Goal: Task Accomplishment & Management: Manage account settings

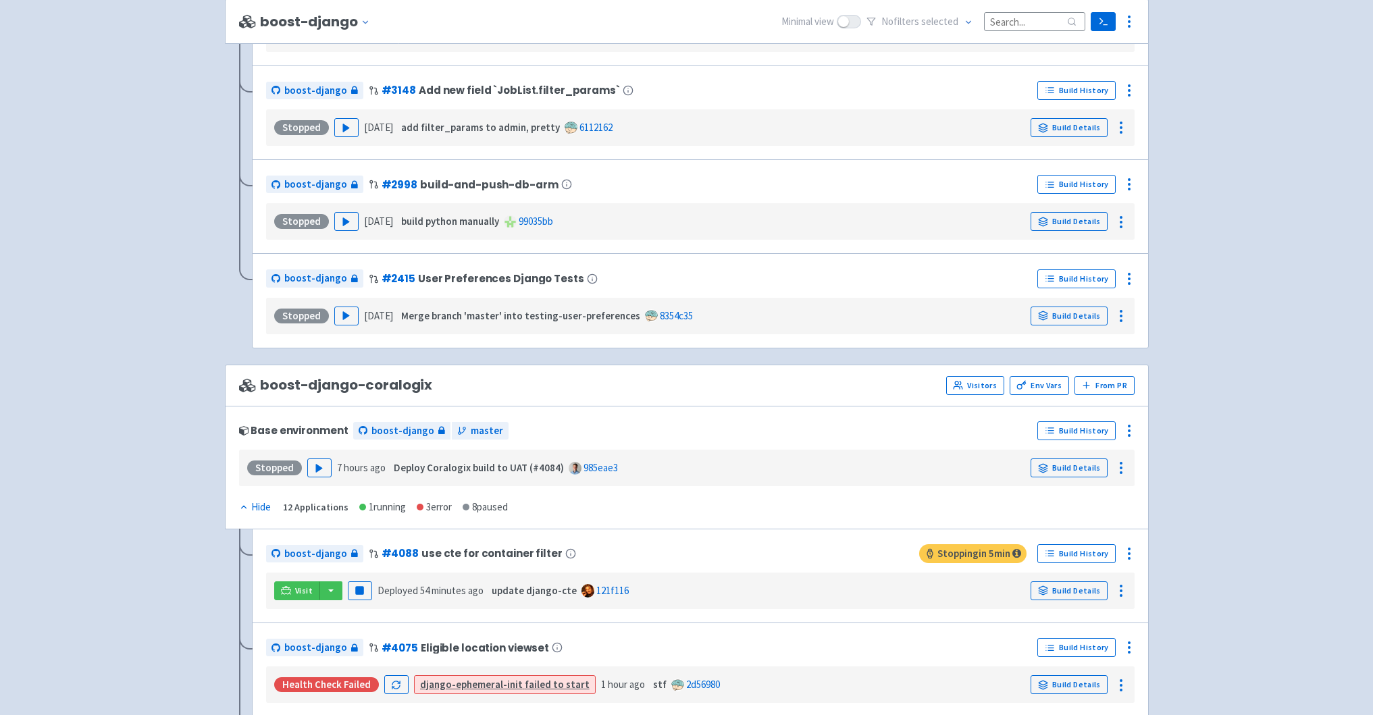
scroll to position [1786, 0]
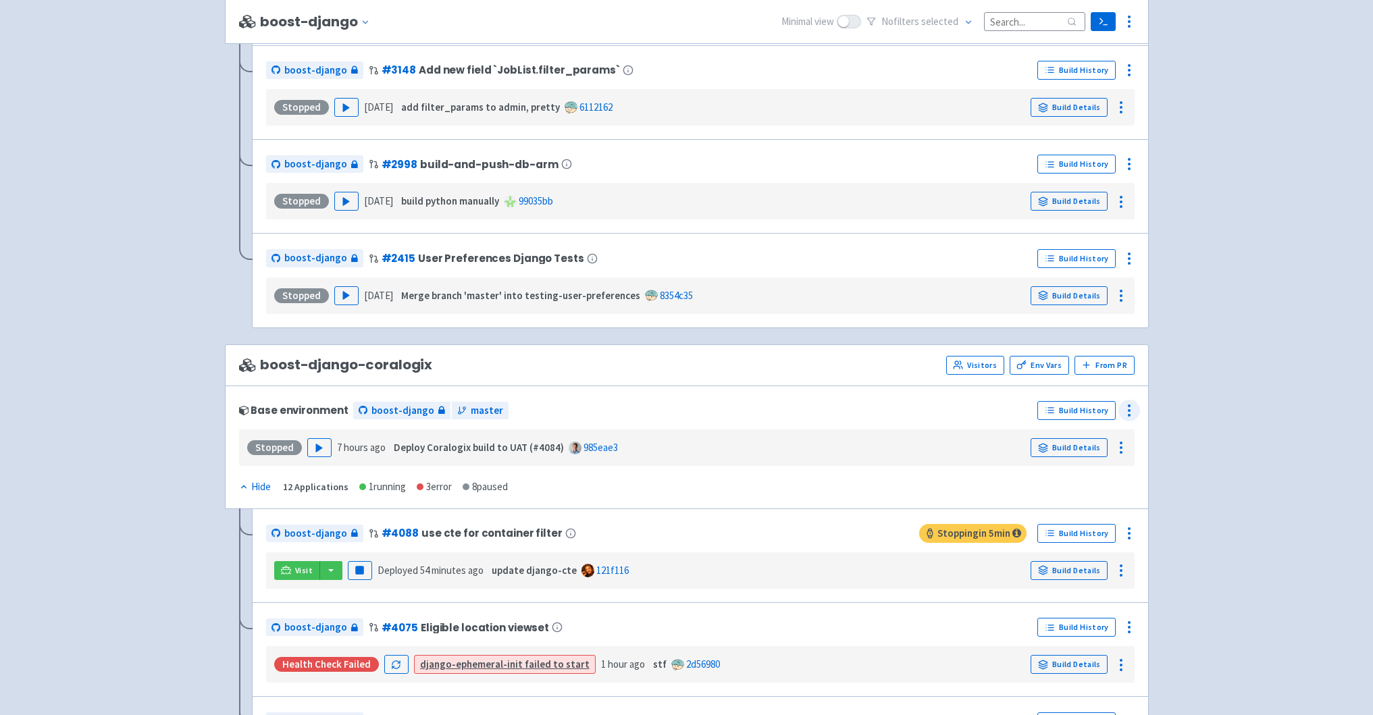
click at [1128, 408] on icon at bounding box center [1129, 411] width 16 height 16
click at [1096, 434] on span "Configure" at bounding box center [1079, 441] width 90 height 19
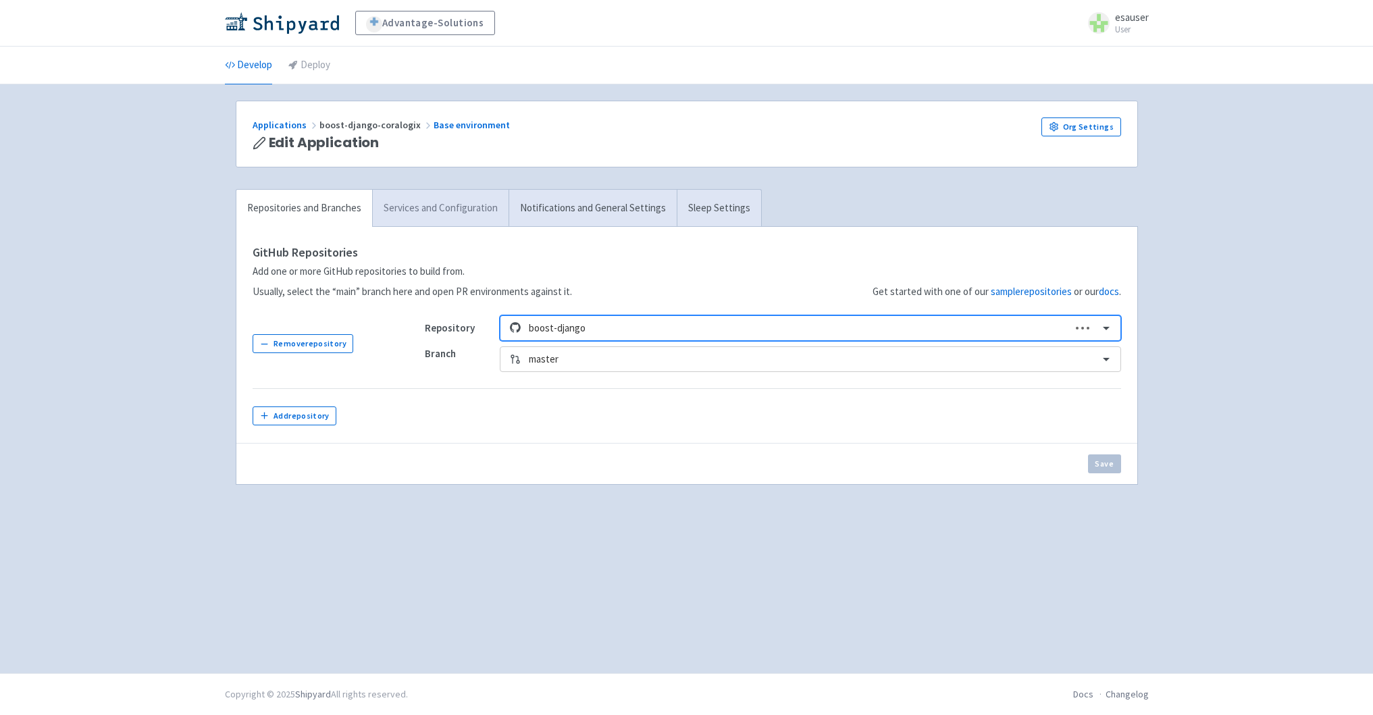
click at [454, 205] on link "Services and Configuration" at bounding box center [440, 208] width 136 height 37
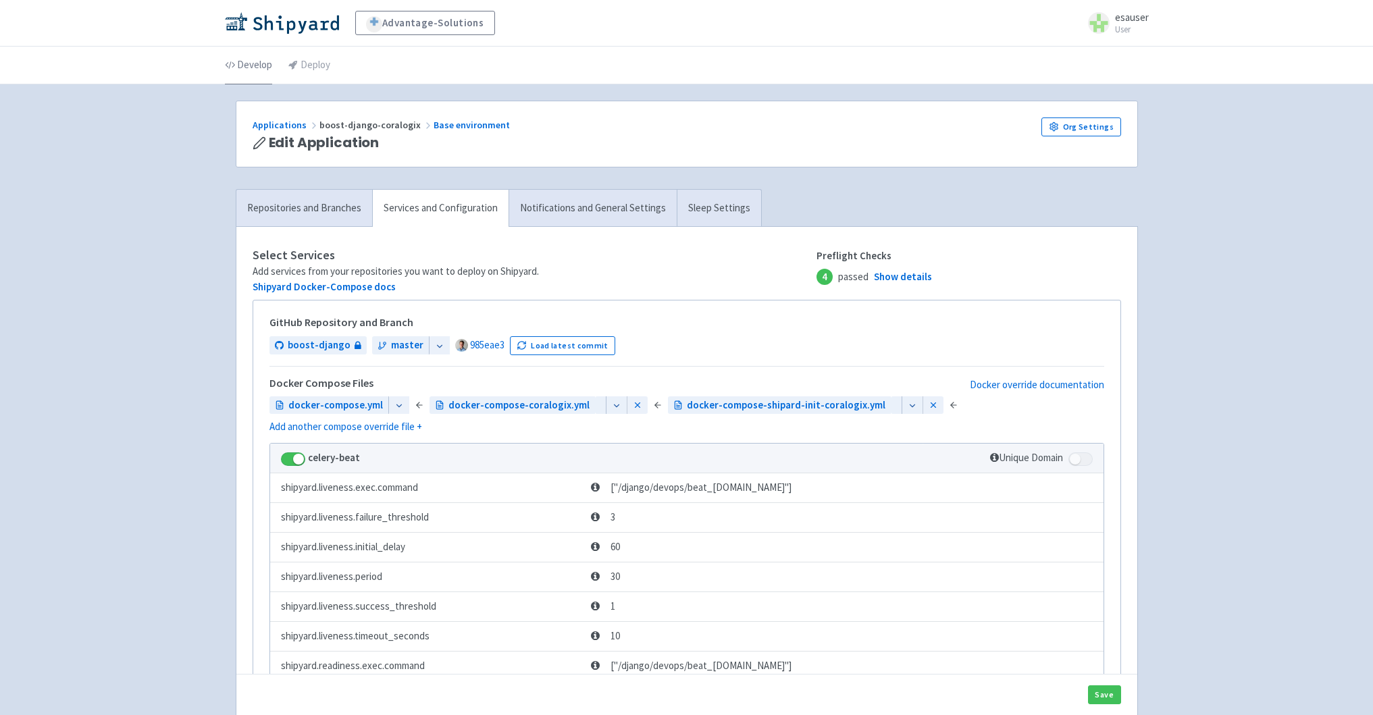
click at [247, 78] on link "Develop" at bounding box center [248, 66] width 47 height 38
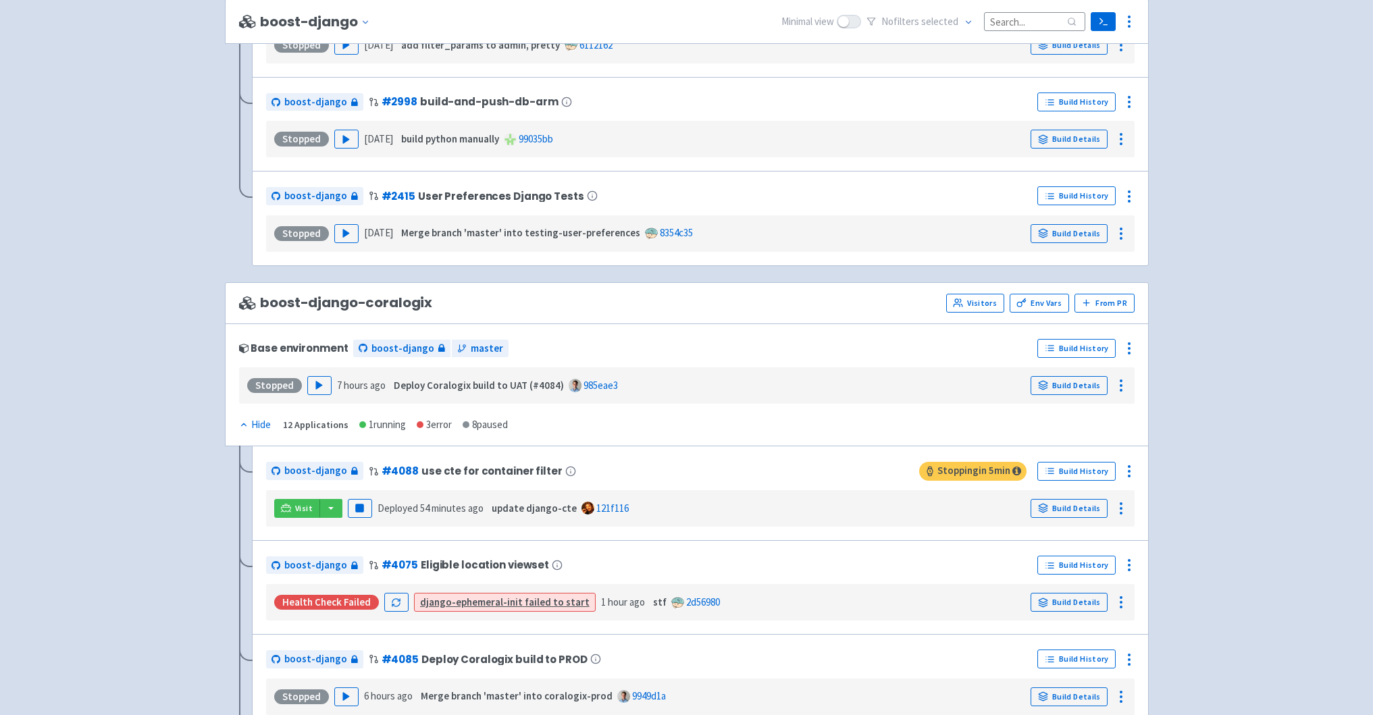
scroll to position [1852, 0]
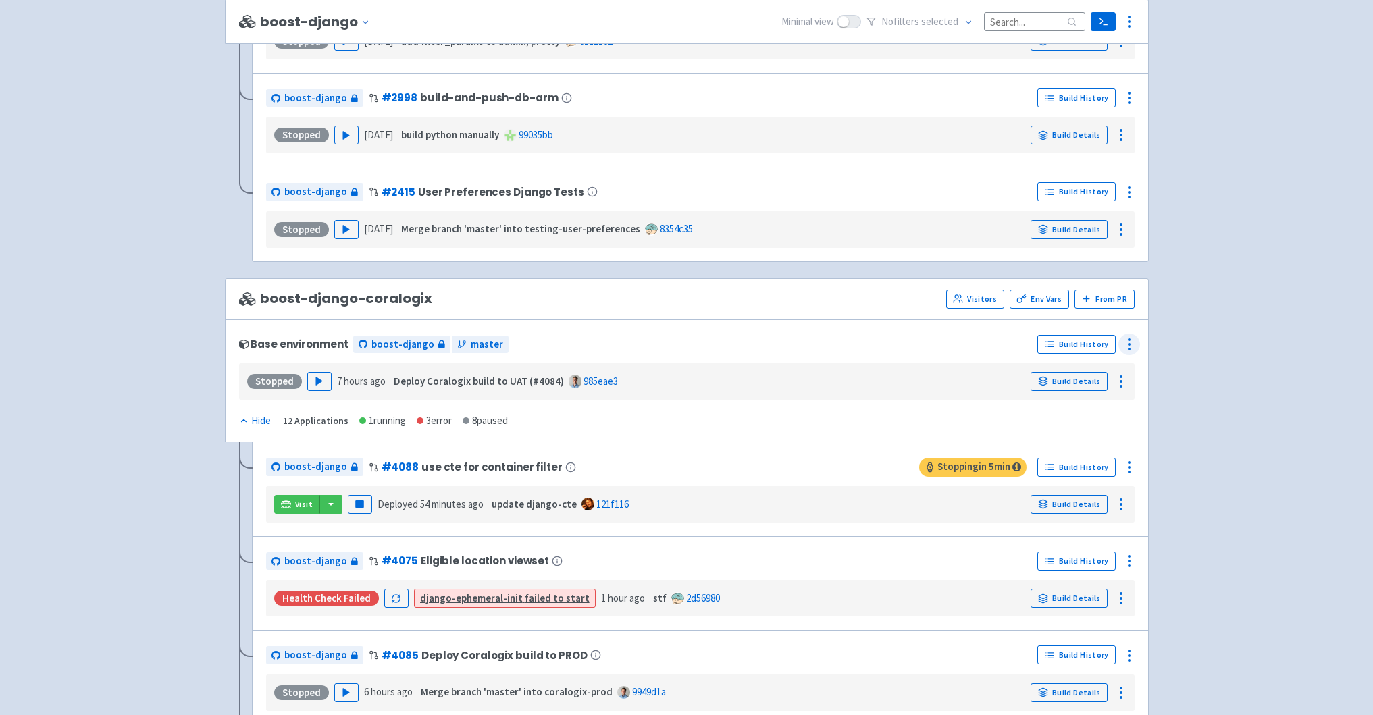
click at [1118, 340] on div at bounding box center [1129, 345] width 22 height 22
click at [1087, 392] on span "Env Vars" at bounding box center [1079, 398] width 90 height 19
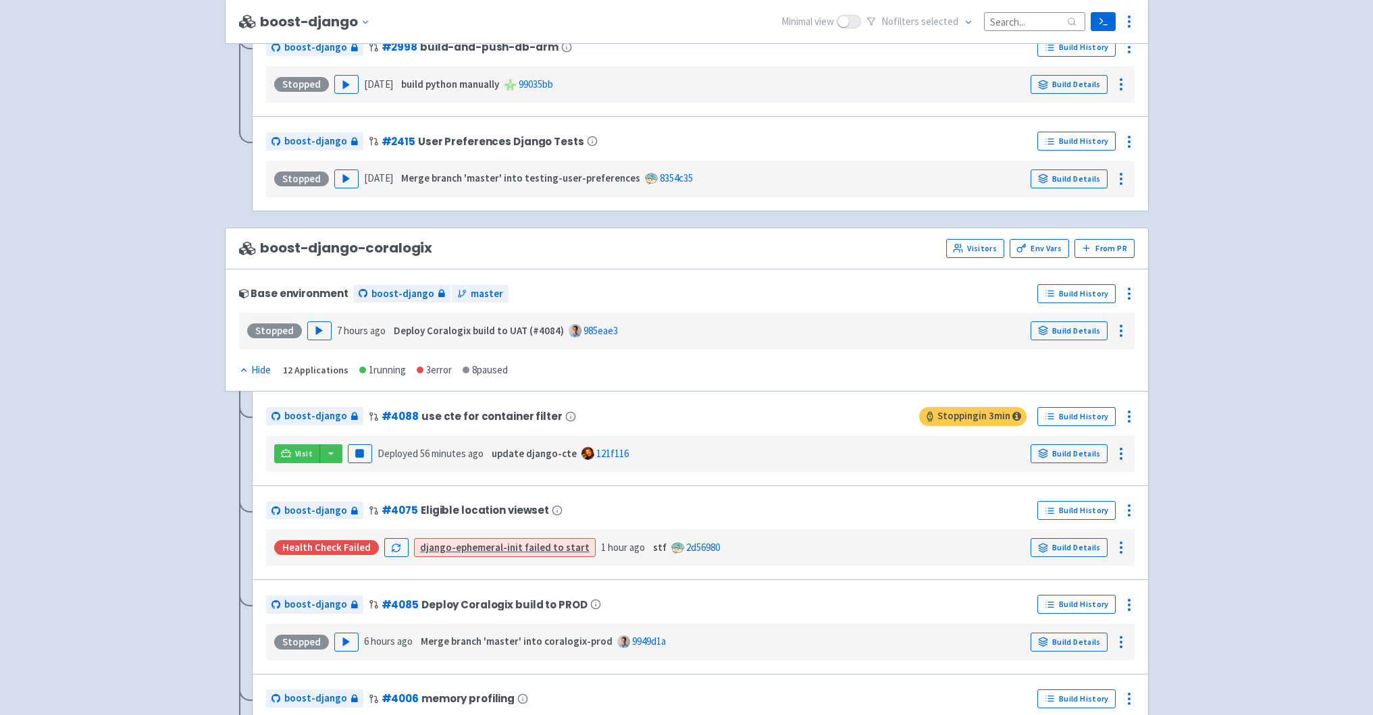
scroll to position [1905, 0]
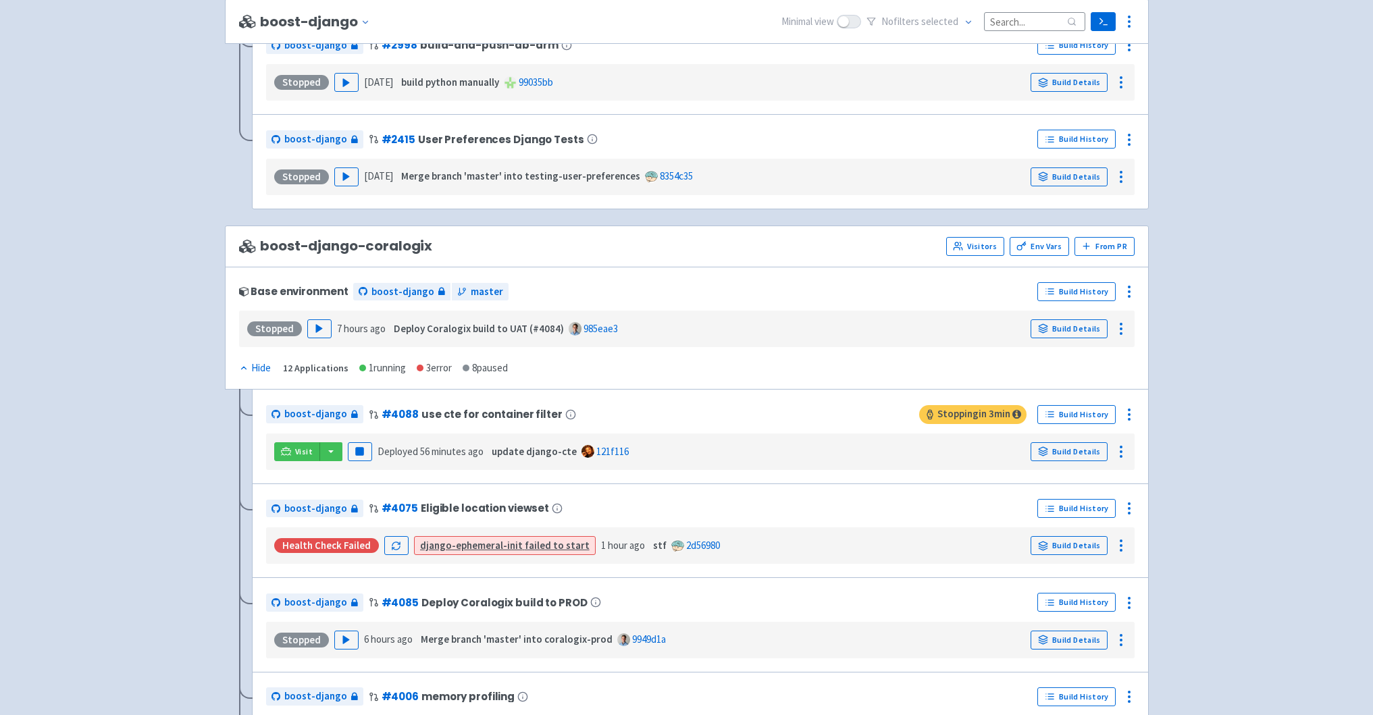
click at [591, 362] on div "Base environment boost-django master Build History Stopped Play 7 hours ago Dep…" at bounding box center [687, 329] width 924 height 124
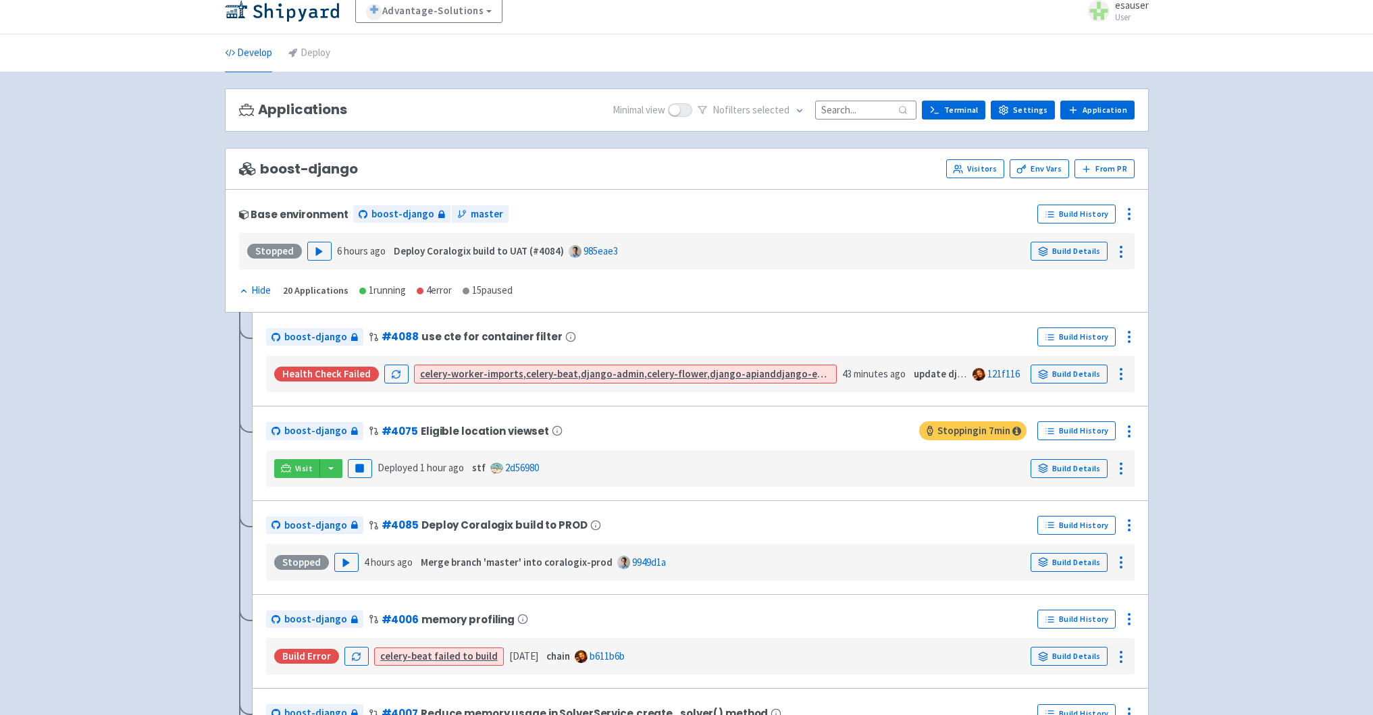
scroll to position [0, 0]
